Goal: Task Accomplishment & Management: Complete application form

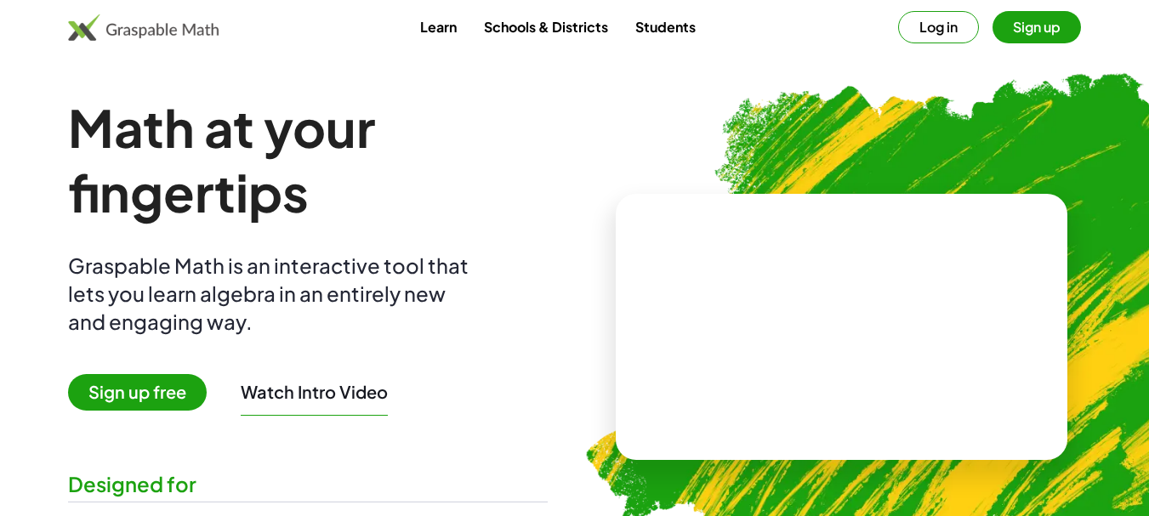
click at [936, 26] on button "Log in" at bounding box center [938, 27] width 81 height 32
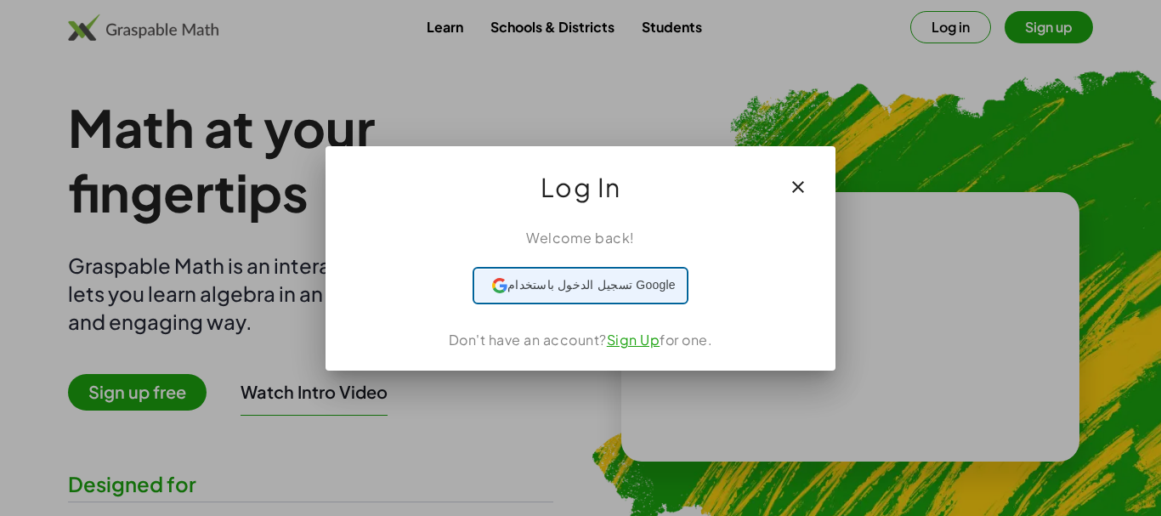
click at [600, 286] on span "تسجيل الدخول باستخدام Google" at bounding box center [592, 285] width 168 height 18
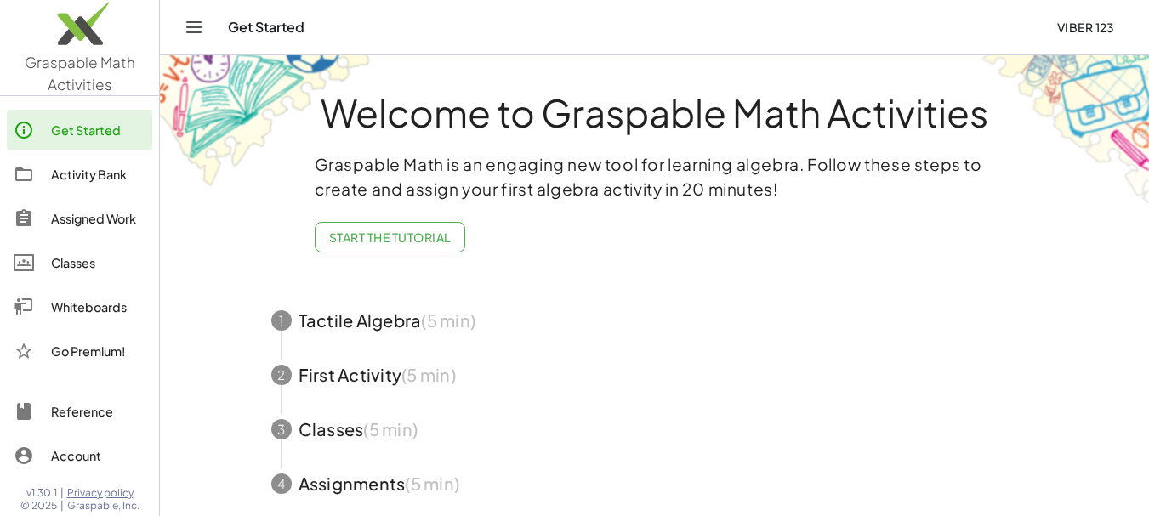
scroll to position [107, 0]
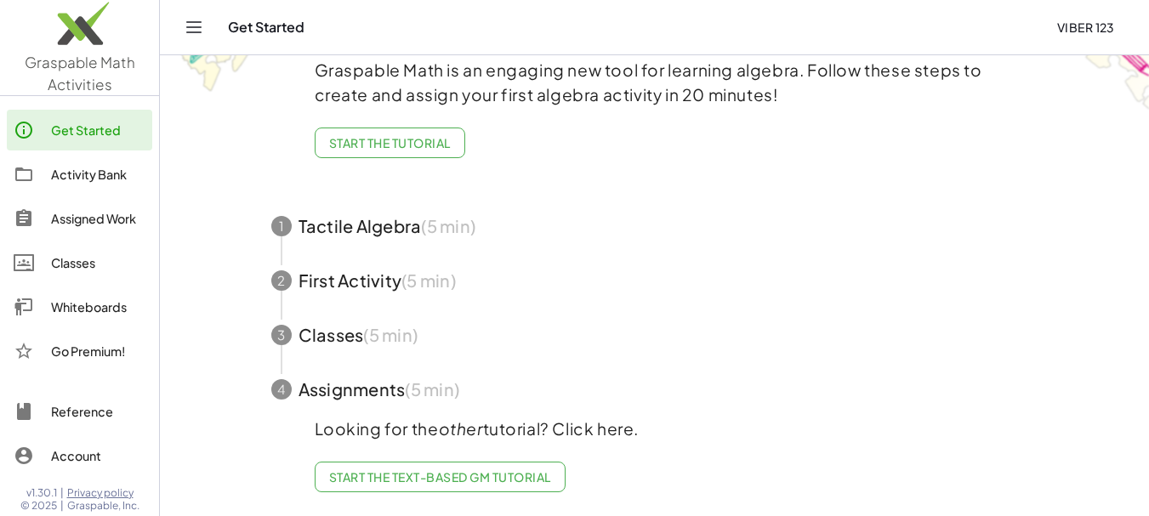
click at [353, 213] on span "button" at bounding box center [655, 226] width 808 height 54
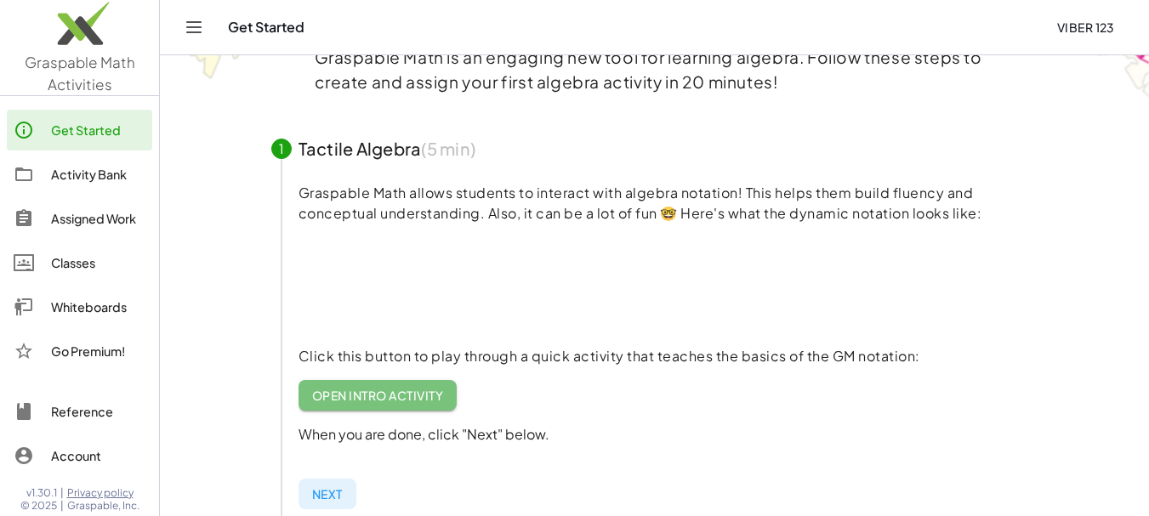
click at [372, 394] on span "Open Intro Activity" at bounding box center [378, 395] width 132 height 15
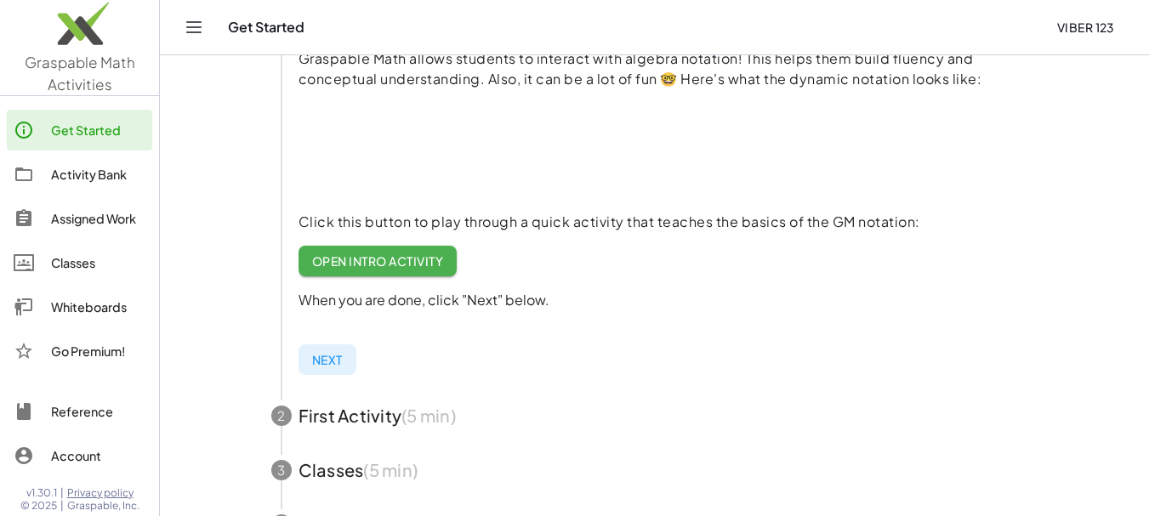
scroll to position [241, 0]
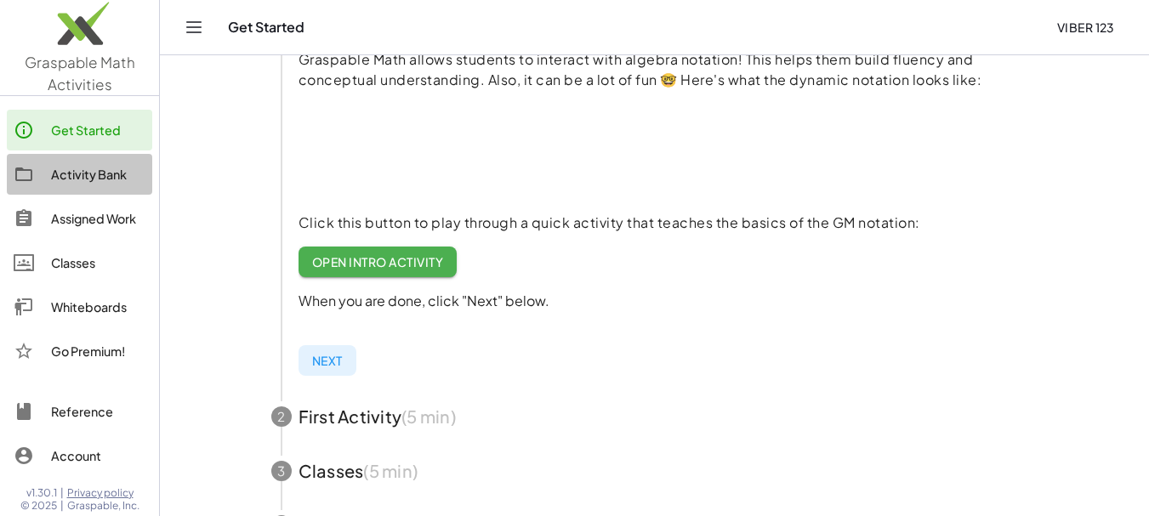
click at [60, 165] on div "Activity Bank" at bounding box center [98, 174] width 94 height 20
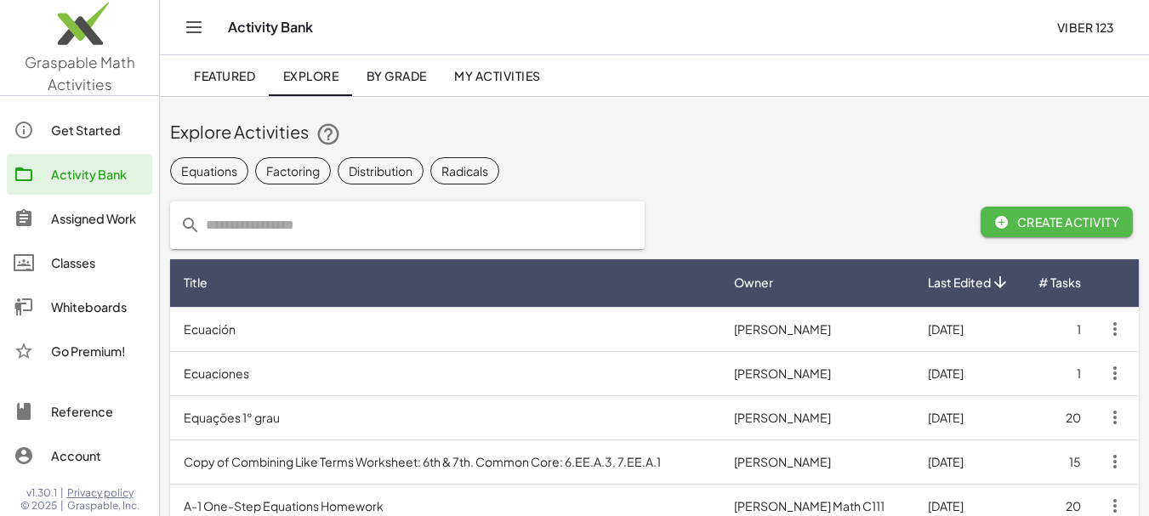
click at [1018, 216] on span "Create Activity" at bounding box center [1056, 221] width 125 height 15
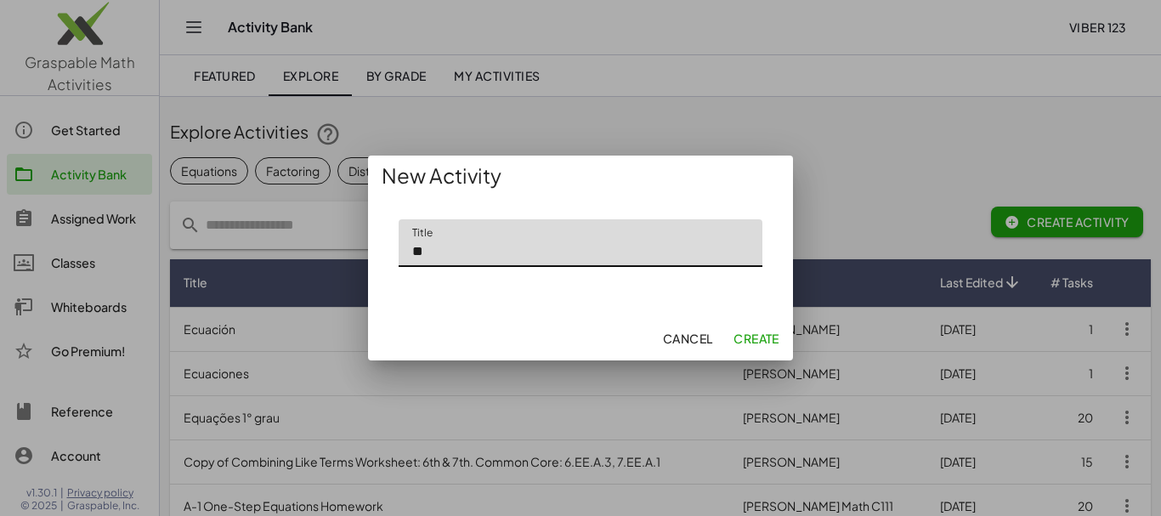
type input "*"
type input "***"
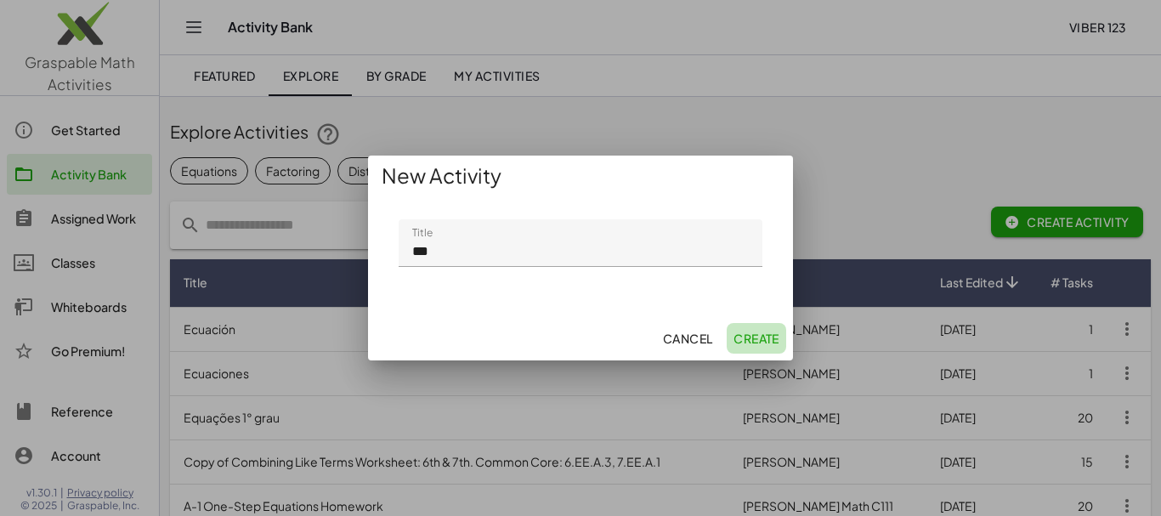
click at [755, 339] on span "Create" at bounding box center [757, 338] width 46 height 15
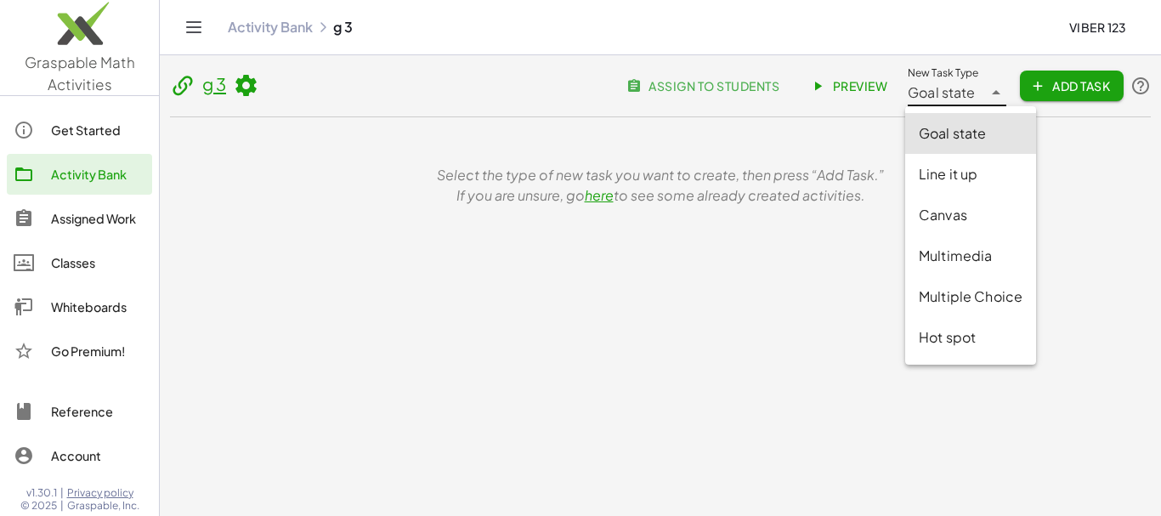
click at [945, 99] on span "Goal state" at bounding box center [942, 92] width 68 height 20
click at [955, 139] on div "Goal state" at bounding box center [971, 133] width 104 height 20
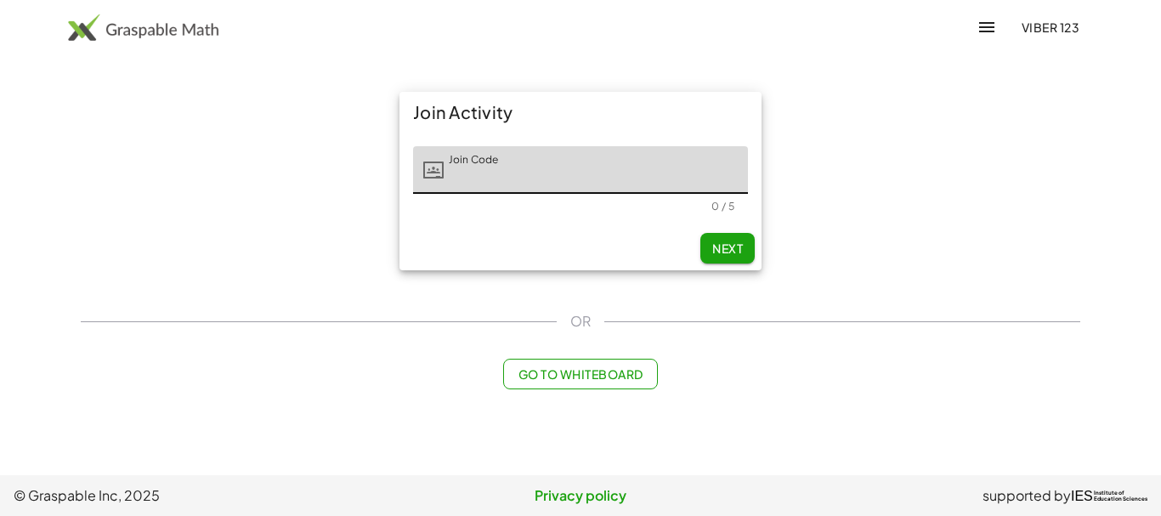
click at [450, 174] on input "Join Code" at bounding box center [596, 170] width 304 height 48
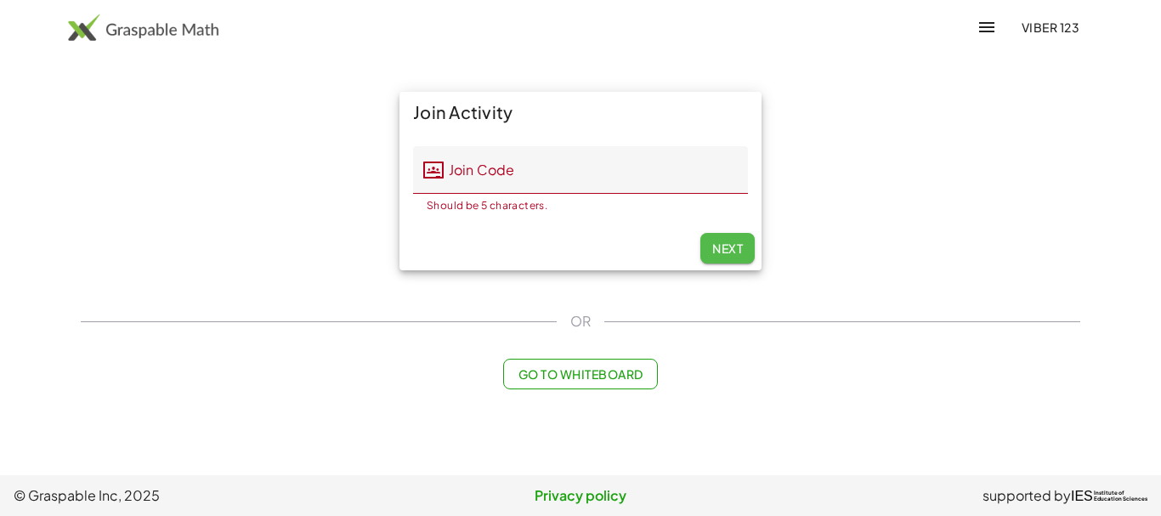
click at [728, 246] on span "Next" at bounding box center [727, 248] width 31 height 15
click at [285, 166] on div "Join Activity Join Code Join Code Should be 5 characters. 0 / 5 Next" at bounding box center [581, 181] width 1020 height 199
drag, startPoint x: 891, startPoint y: 111, endPoint x: 863, endPoint y: 6, distance: 109.1
click at [863, 6] on div "Viber 123 Learning Resources Teachers Schools and Districts Request PD About Vi…" at bounding box center [580, 258] width 1161 height 516
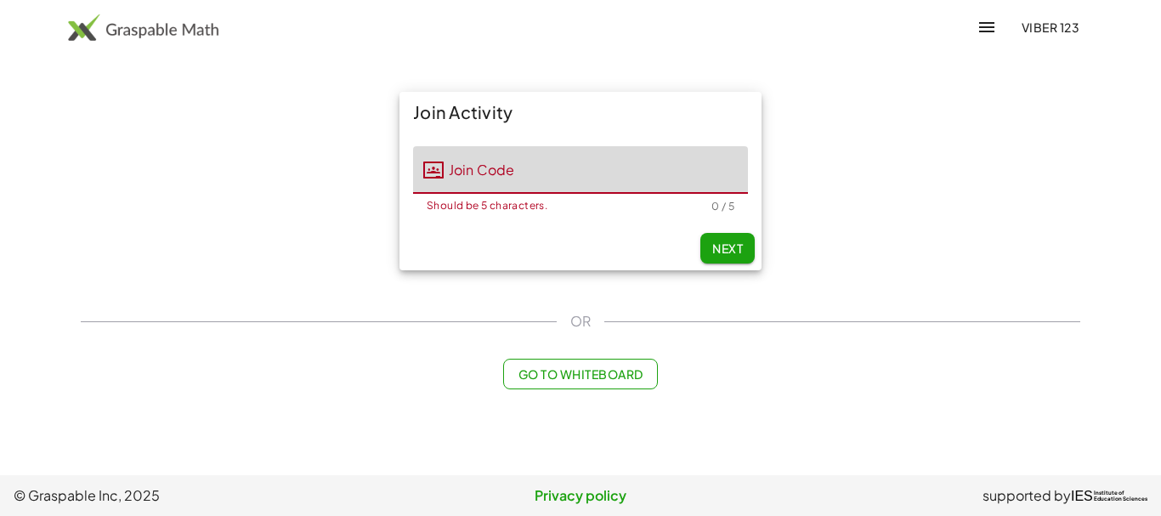
click at [475, 178] on input "Join Code" at bounding box center [596, 170] width 304 height 48
type input "*****"
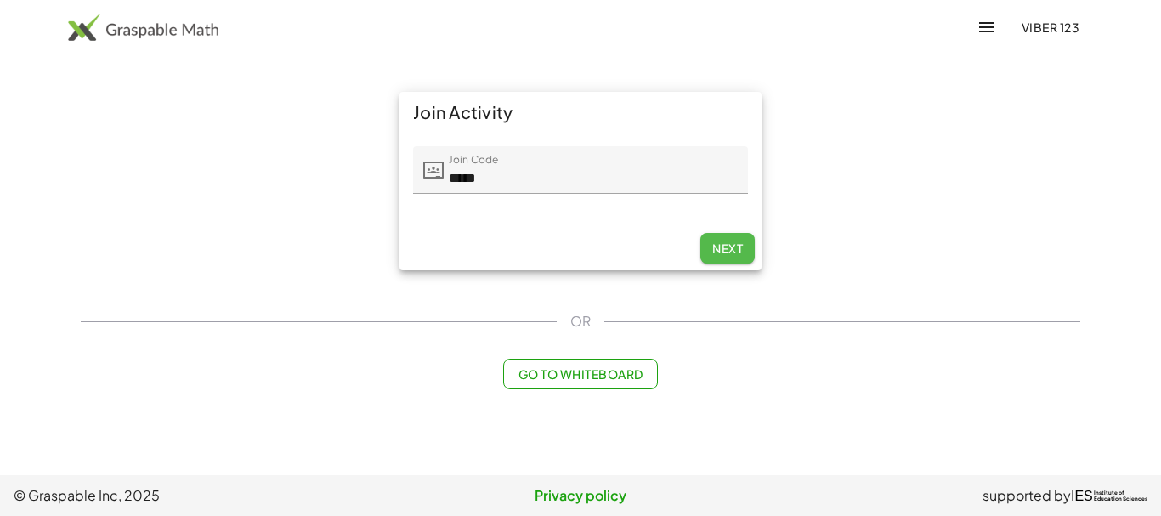
click at [721, 245] on span "Next" at bounding box center [727, 248] width 31 height 15
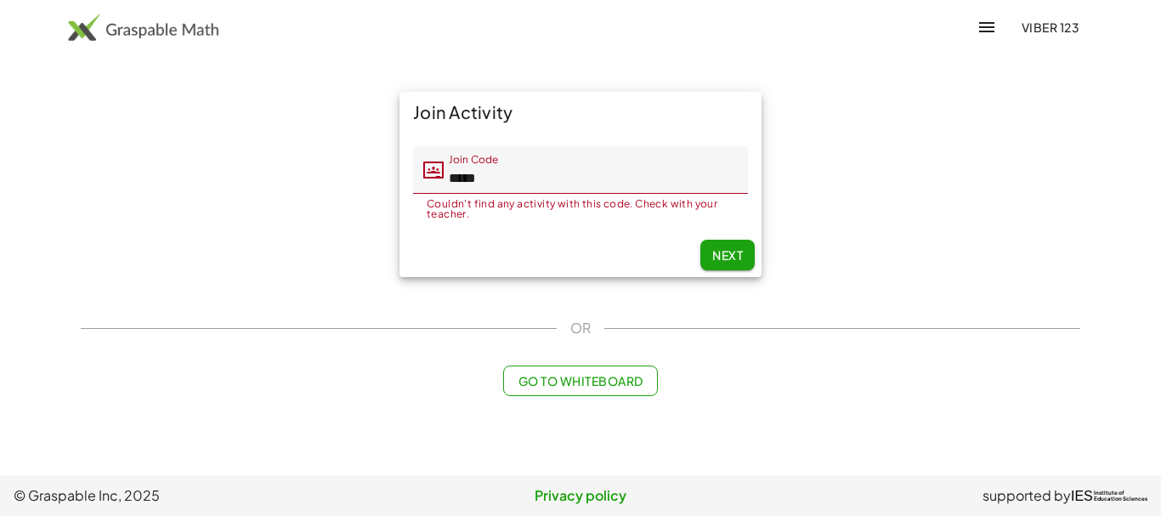
click at [490, 179] on input "*****" at bounding box center [596, 170] width 304 height 48
